Goal: Information Seeking & Learning: Find specific fact

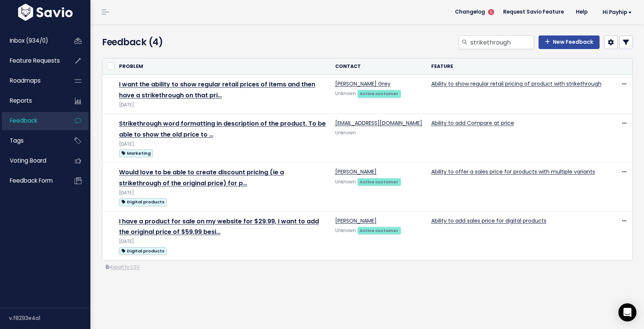
click at [43, 121] on link "Feedback" at bounding box center [32, 120] width 61 height 17
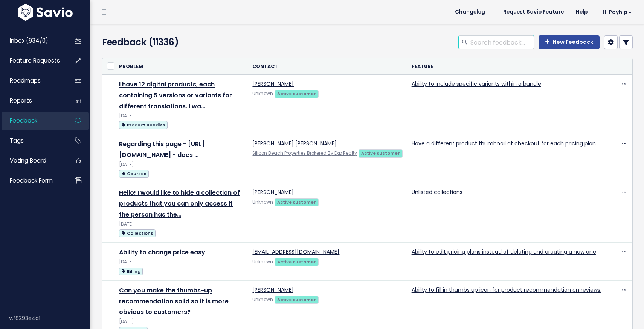
click at [497, 44] on input "search" at bounding box center [502, 42] width 64 height 14
type input "export products"
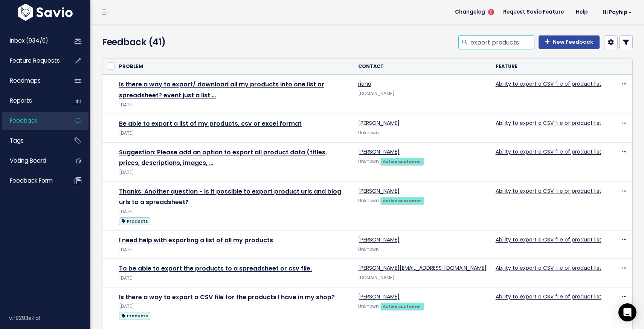
click at [522, 43] on input "export products" at bounding box center [502, 42] width 64 height 14
type input "email"
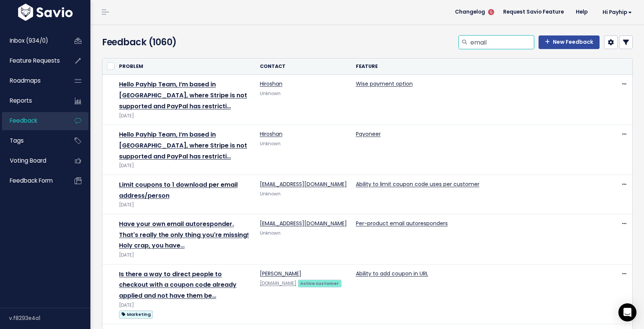
click at [485, 36] on input "email" at bounding box center [502, 42] width 64 height 14
type input "mailing list"
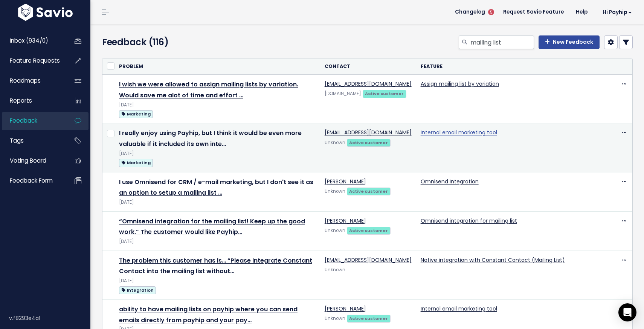
click at [482, 131] on link "Internal email marketing tool" at bounding box center [459, 132] width 76 height 8
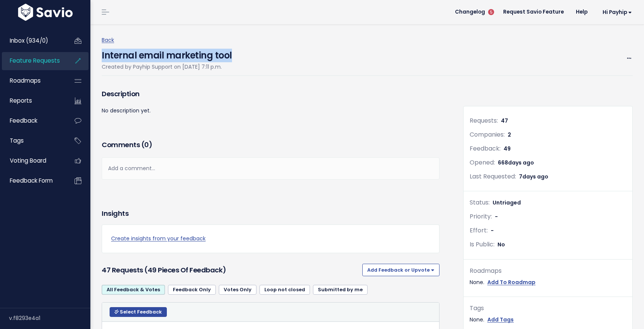
drag, startPoint x: 236, startPoint y: 53, endPoint x: 97, endPoint y: 53, distance: 139.4
copy h4 "Internal email marketing tool"
